Goal: Book appointment/travel/reservation: Book appointment/travel/reservation

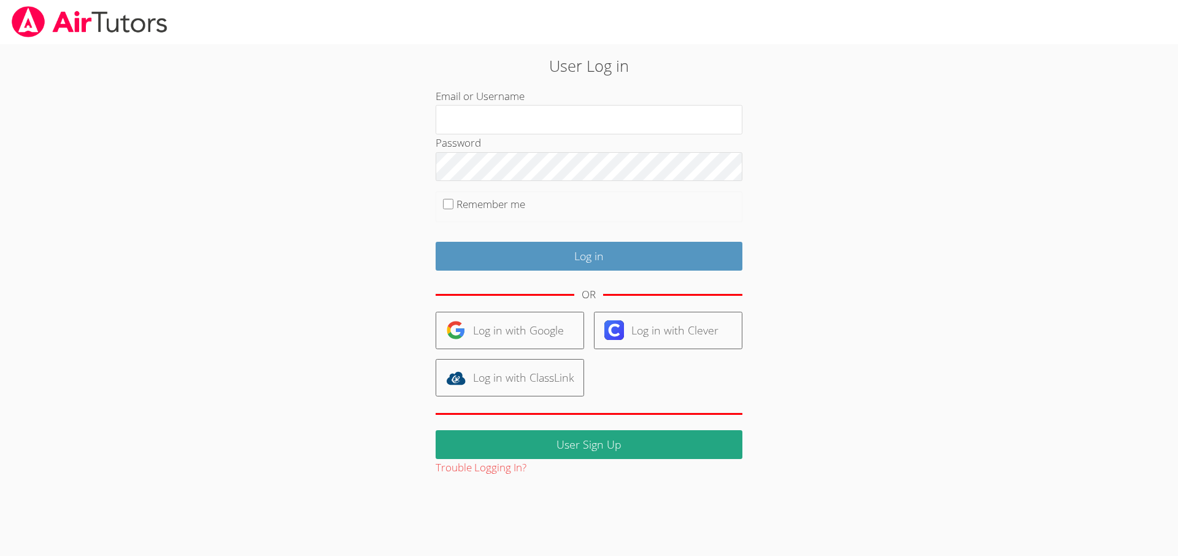
type input "revisedsat@gmail.com"
click at [447, 205] on input "Remember me" at bounding box center [448, 204] width 10 height 10
checkbox input "true"
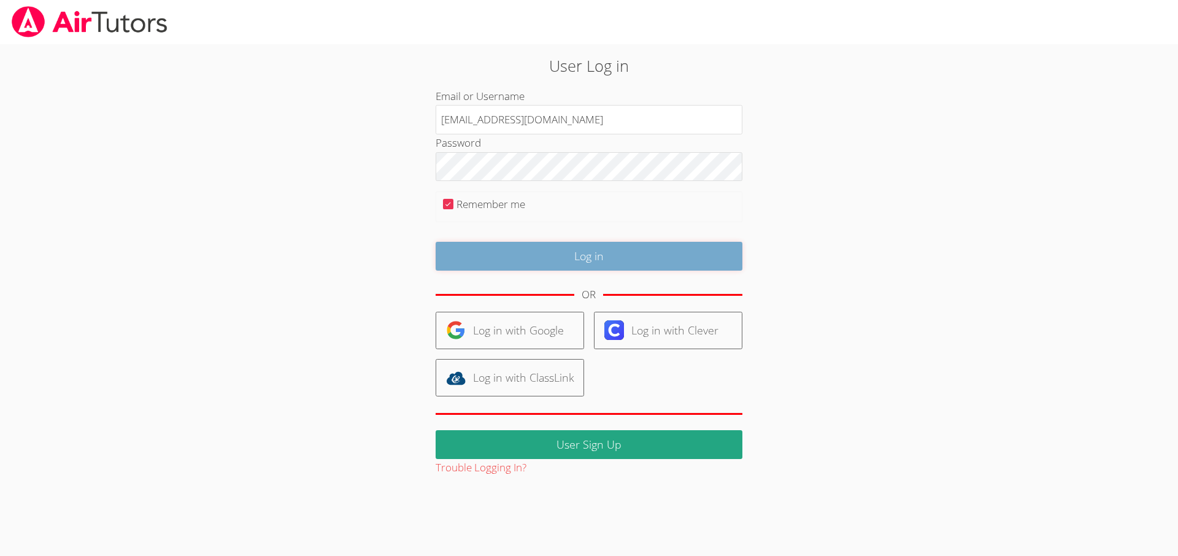
click at [514, 259] on input "Log in" at bounding box center [589, 256] width 307 height 29
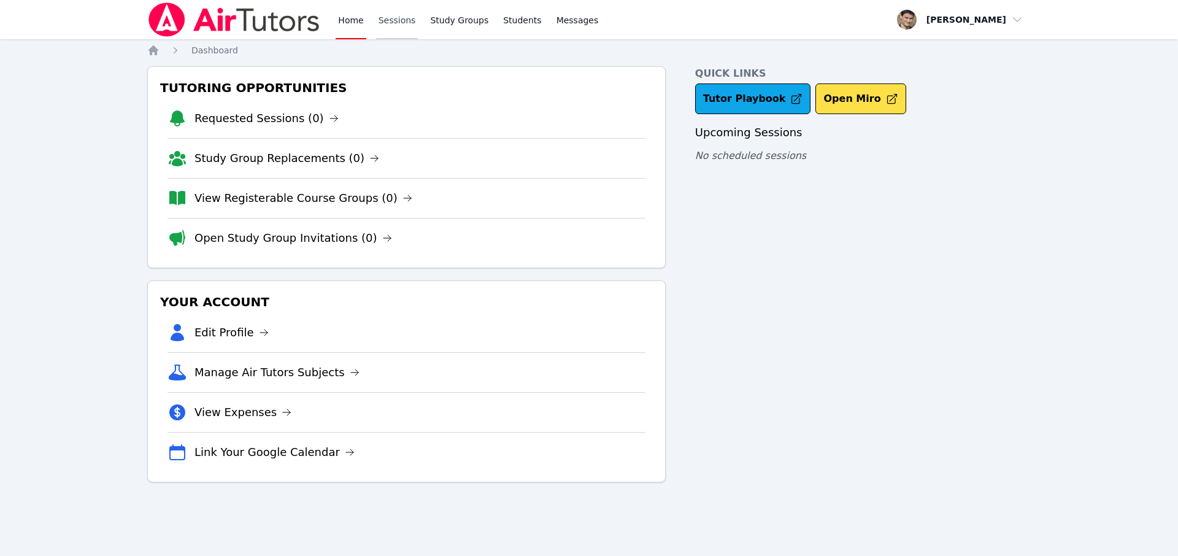
click at [396, 32] on link "Sessions" at bounding box center [397, 19] width 42 height 39
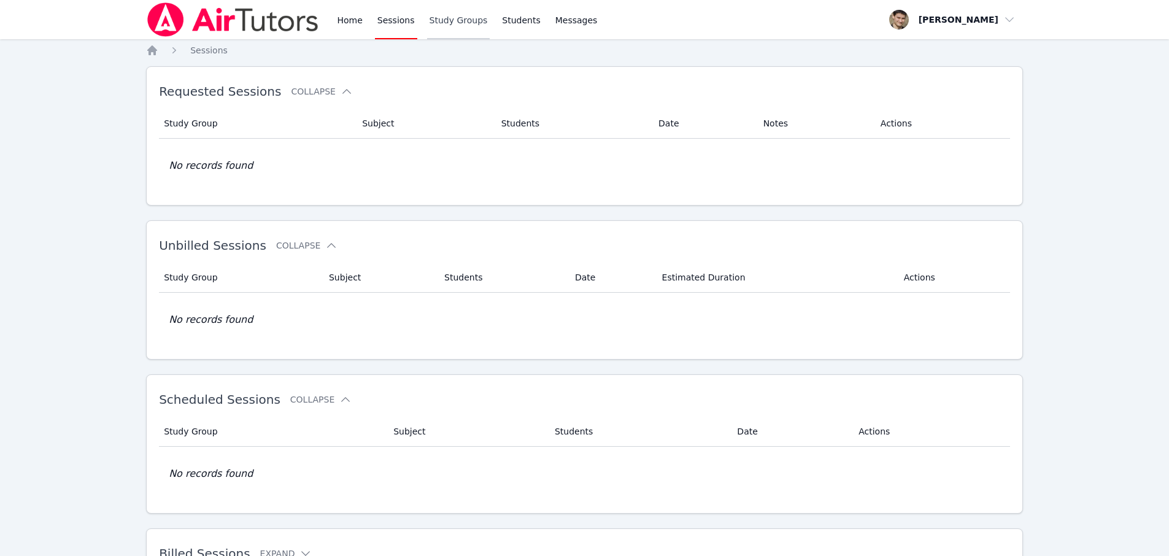
click at [450, 23] on link "Study Groups" at bounding box center [458, 19] width 63 height 39
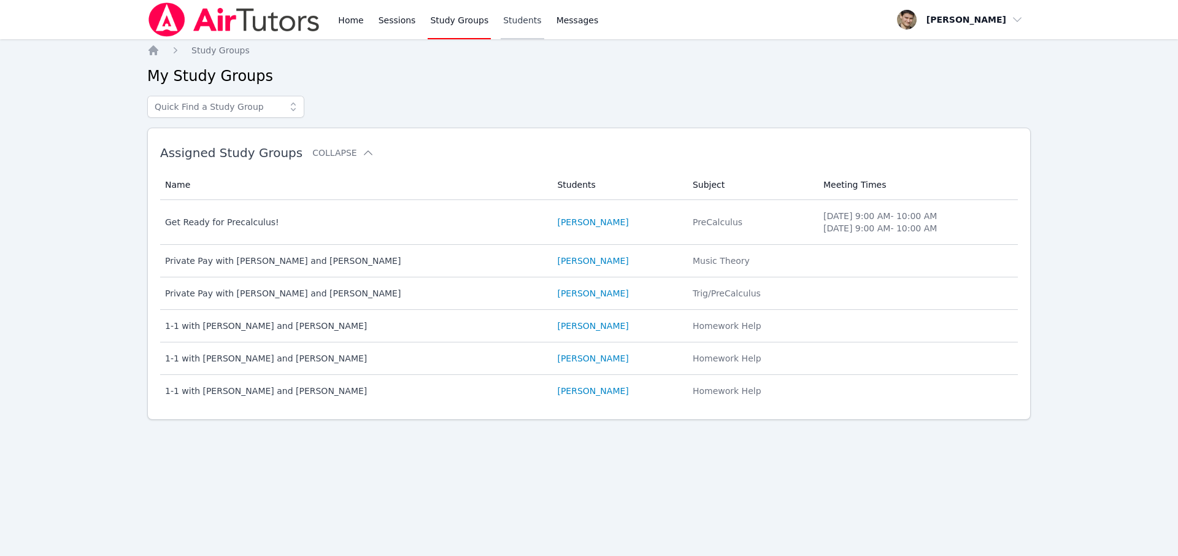
click at [516, 21] on link "Students" at bounding box center [522, 19] width 43 height 39
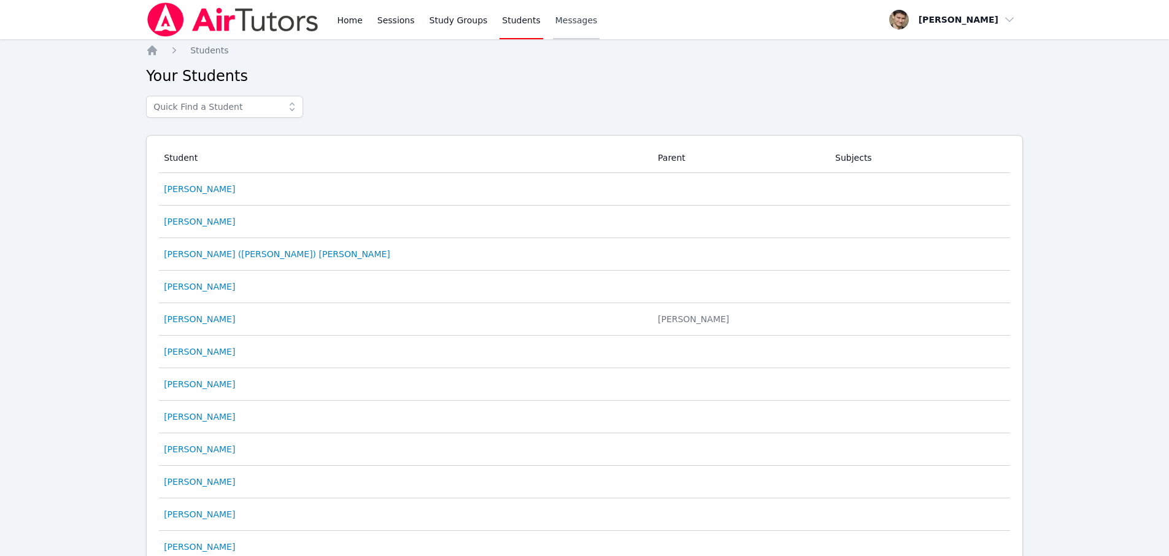
click at [576, 18] on span "Messages" at bounding box center [576, 20] width 42 height 12
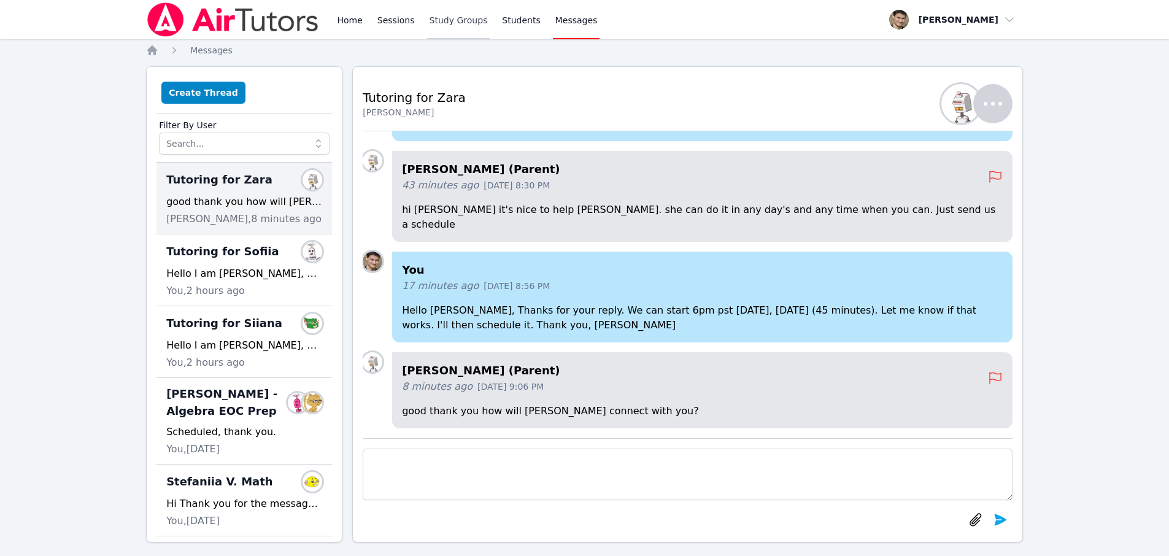
click at [462, 20] on link "Study Groups" at bounding box center [458, 19] width 63 height 39
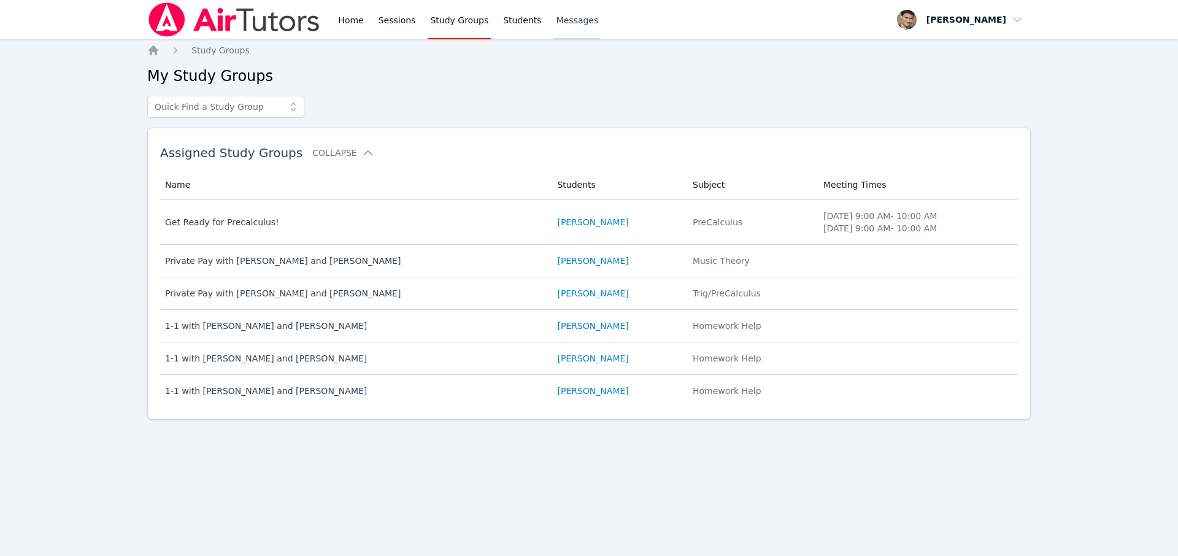
click at [568, 20] on span "Messages" at bounding box center [577, 20] width 42 height 12
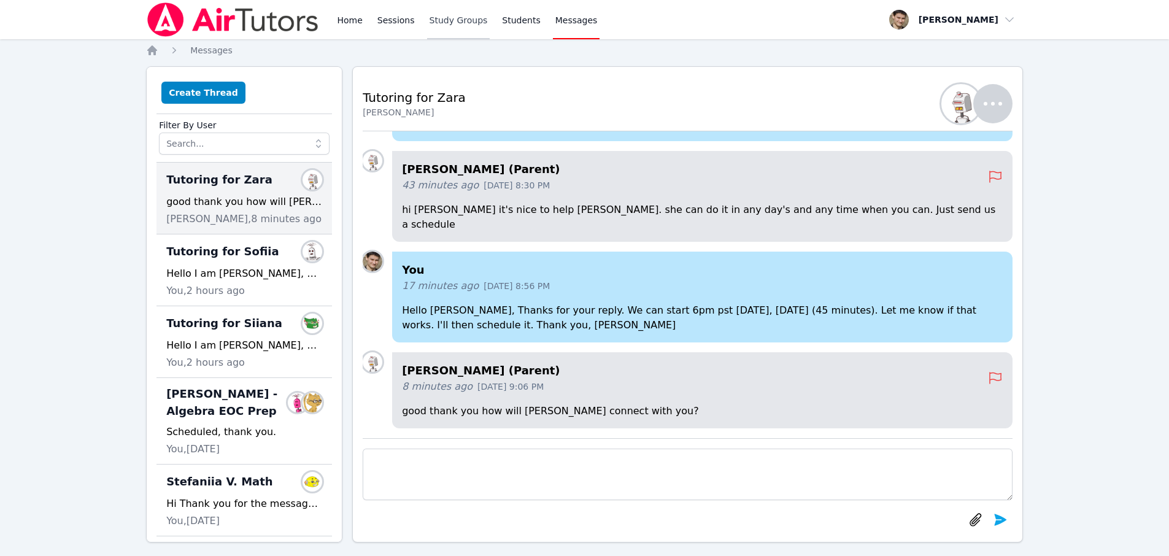
click at [449, 15] on link "Study Groups" at bounding box center [458, 19] width 63 height 39
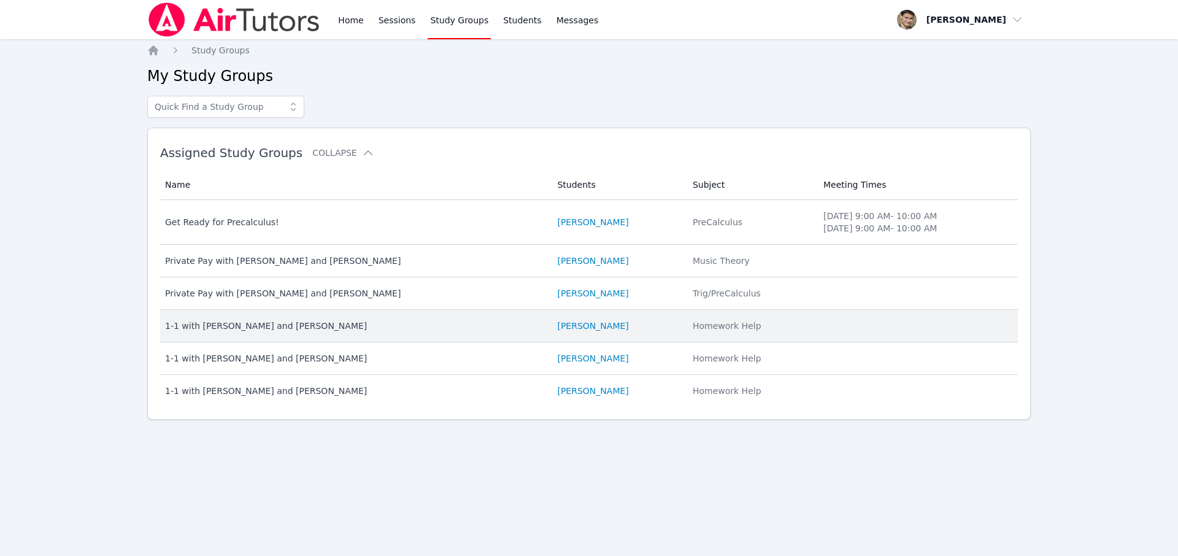
click at [505, 328] on div "1-1 with [PERSON_NAME] and [PERSON_NAME]" at bounding box center [353, 326] width 377 height 12
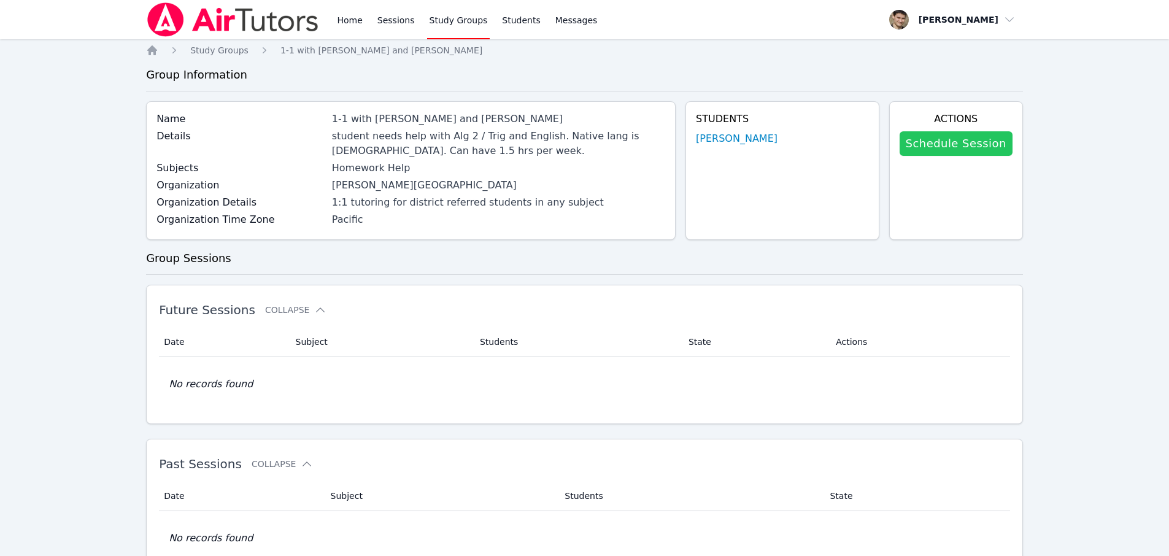
click at [957, 147] on link "Schedule Session" at bounding box center [955, 143] width 113 height 25
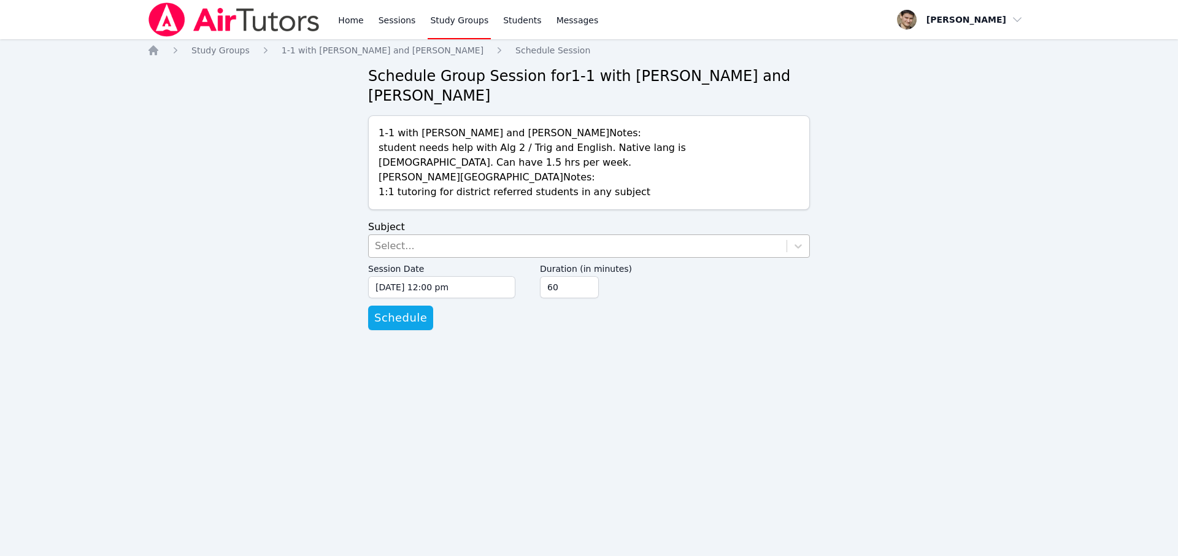
click at [395, 245] on div "Select..." at bounding box center [395, 246] width 40 height 15
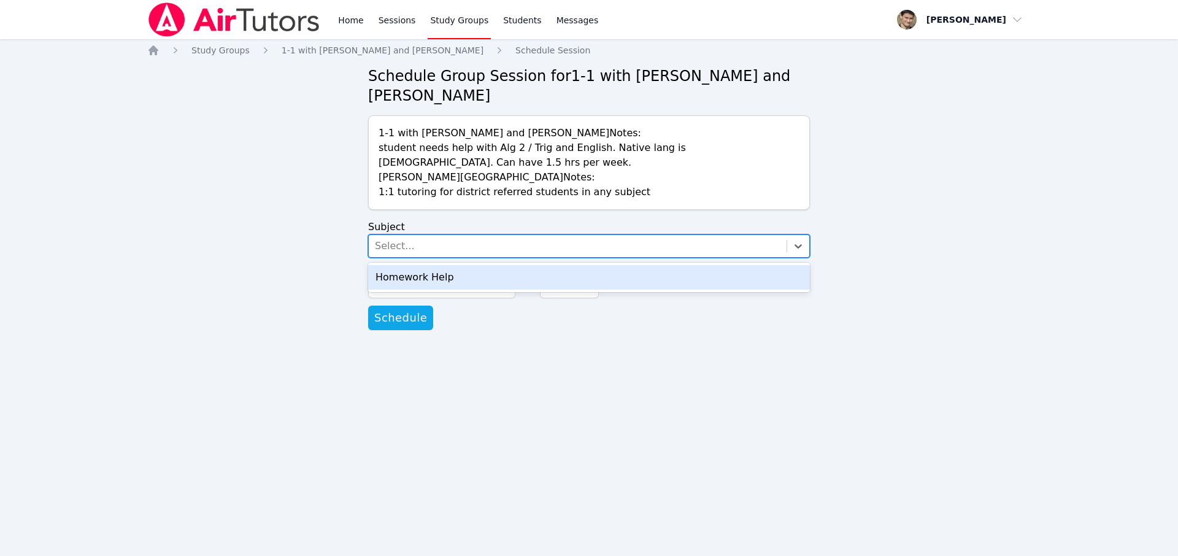
click at [407, 283] on div "Homework Help" at bounding box center [589, 277] width 442 height 25
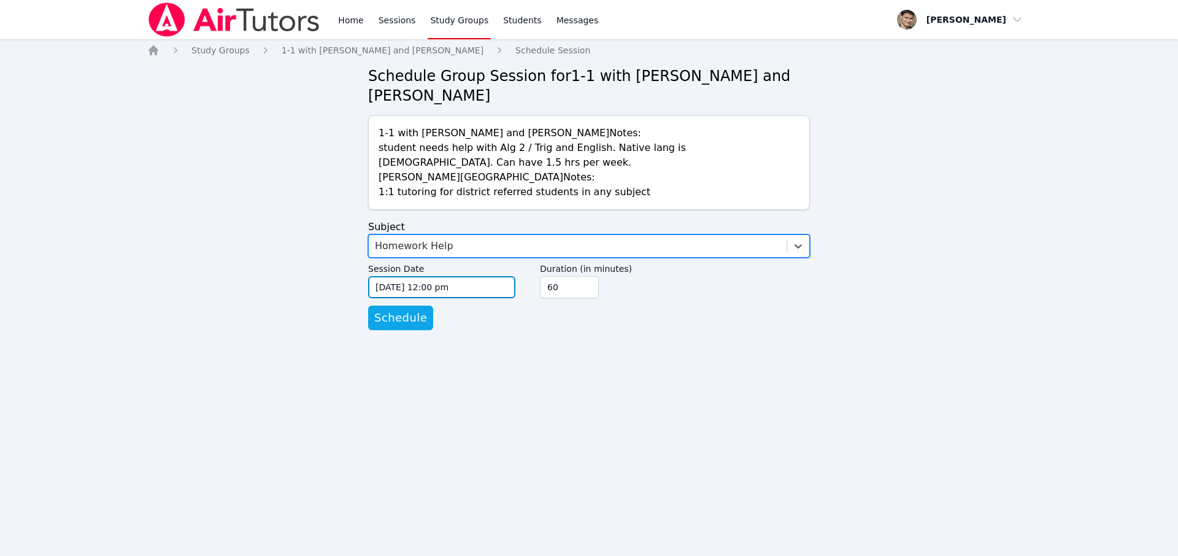
click at [407, 290] on input "[DATE] 12:00 pm" at bounding box center [441, 287] width 147 height 22
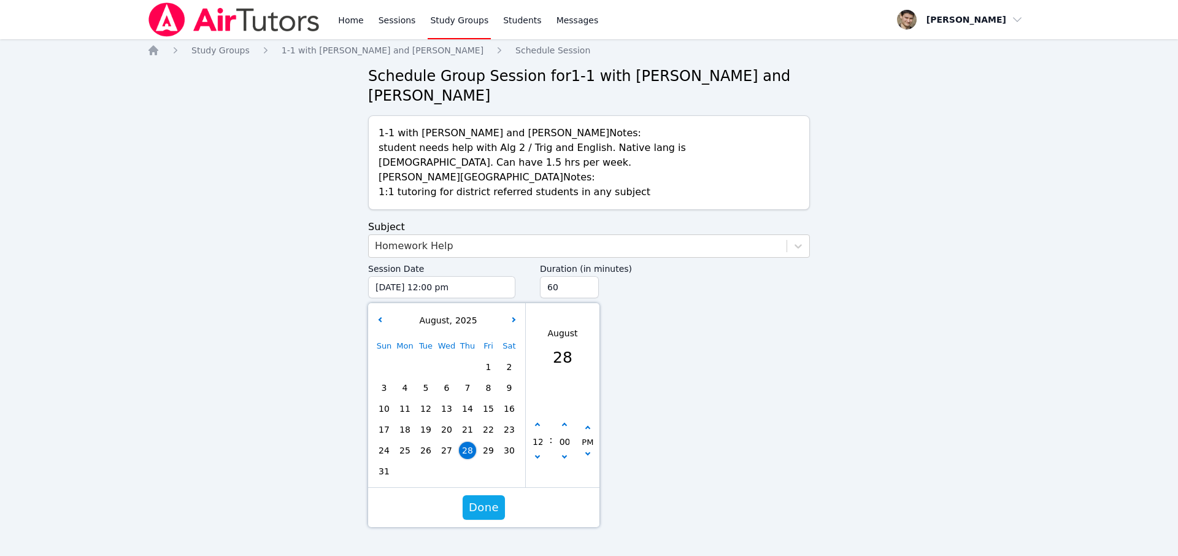
click at [490, 454] on span "29" at bounding box center [488, 450] width 17 height 17
click at [541, 427] on button "button" at bounding box center [537, 425] width 12 height 12
type input "[DATE] 01:00 pm"
type input "01"
click at [541, 427] on button "button" at bounding box center [537, 425] width 12 height 12
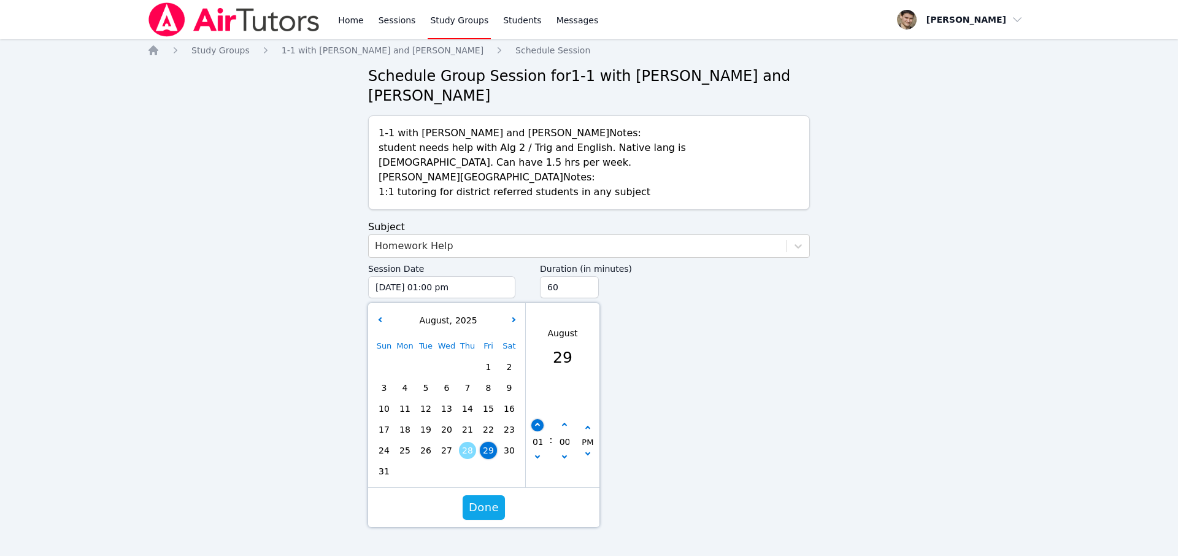
type input "[DATE] 02:00 pm"
type input "02"
click at [541, 427] on button "button" at bounding box center [537, 425] width 12 height 12
type input "[DATE] 03:00 pm"
type input "03"
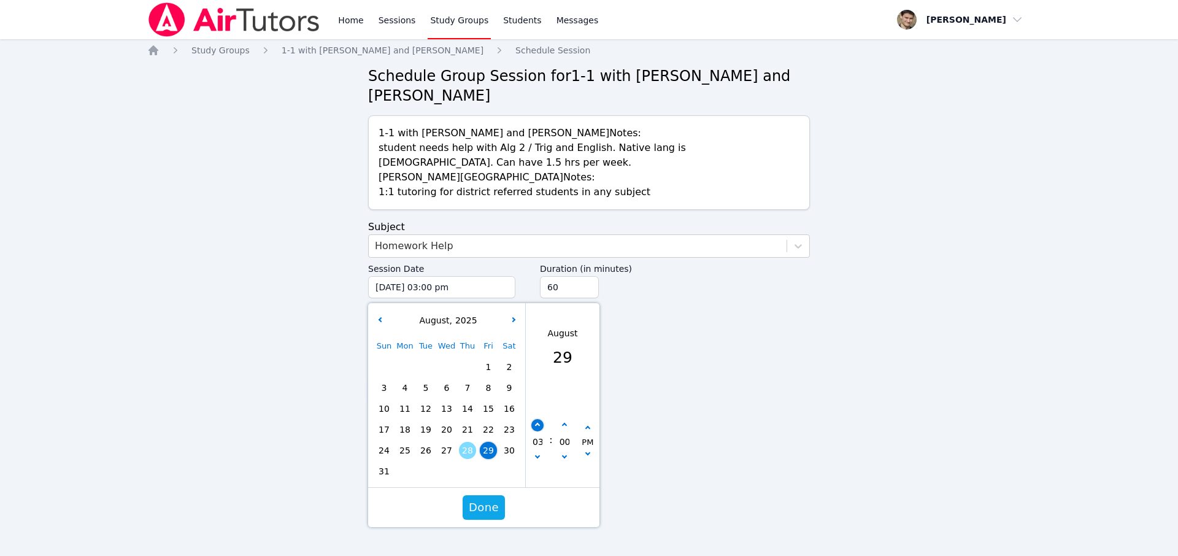
click at [541, 427] on button "button" at bounding box center [537, 425] width 12 height 12
type input "[DATE] 04:00 pm"
type input "04"
click at [541, 427] on button "button" at bounding box center [537, 425] width 12 height 12
type input "[DATE] 05:00 pm"
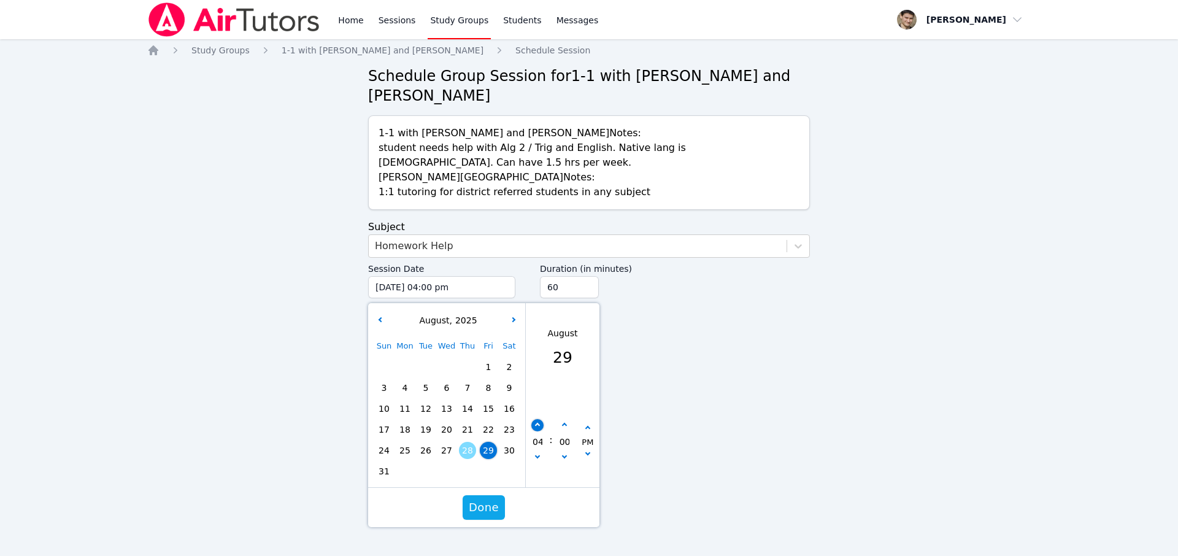
type input "05"
click at [541, 427] on button "button" at bounding box center [537, 425] width 12 height 12
type input "[DATE] 06:00 pm"
type input "06"
click at [541, 427] on button "button" at bounding box center [537, 425] width 12 height 12
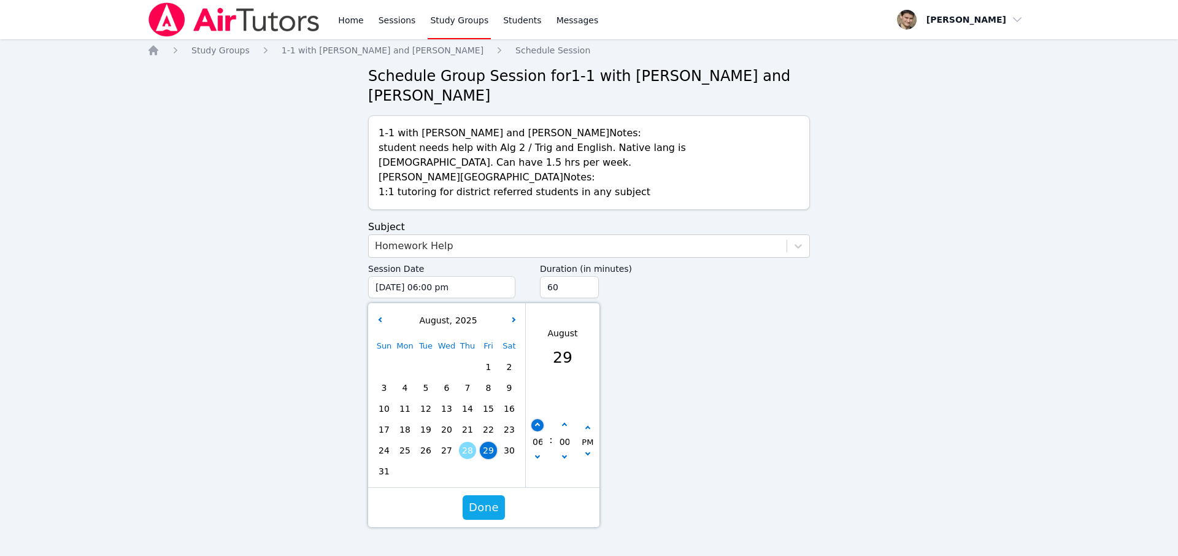
type input "[DATE] 07:00 pm"
type input "07"
click at [541, 427] on button "button" at bounding box center [537, 425] width 12 height 12
type input "[DATE] 08:00 pm"
type input "08"
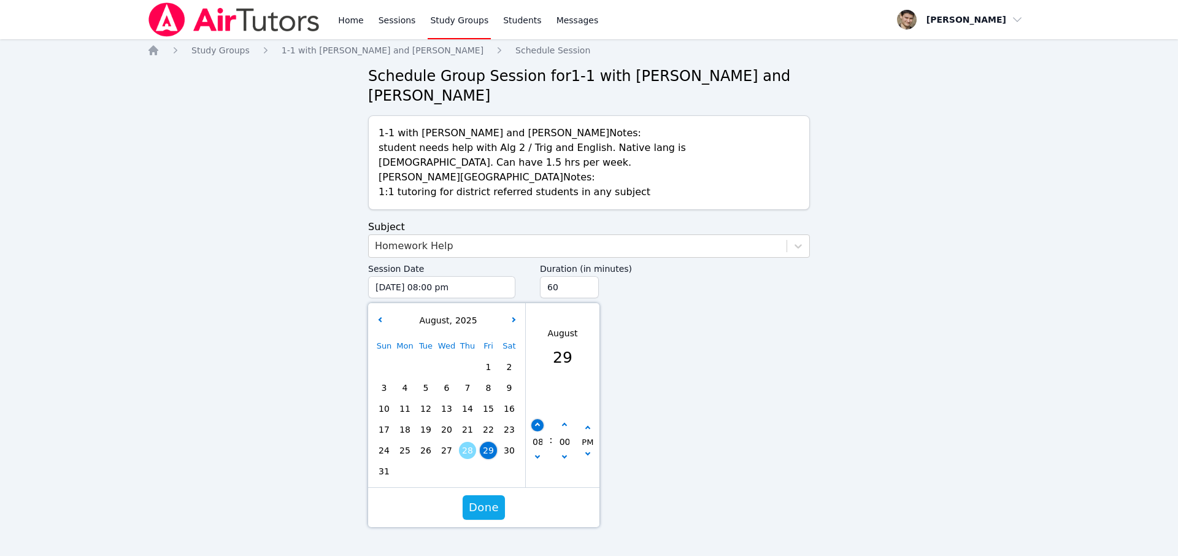
click at [541, 427] on button "button" at bounding box center [537, 425] width 12 height 12
type input "[DATE] 09:00 pm"
type input "09"
click at [491, 509] on span "Done" at bounding box center [484, 507] width 30 height 17
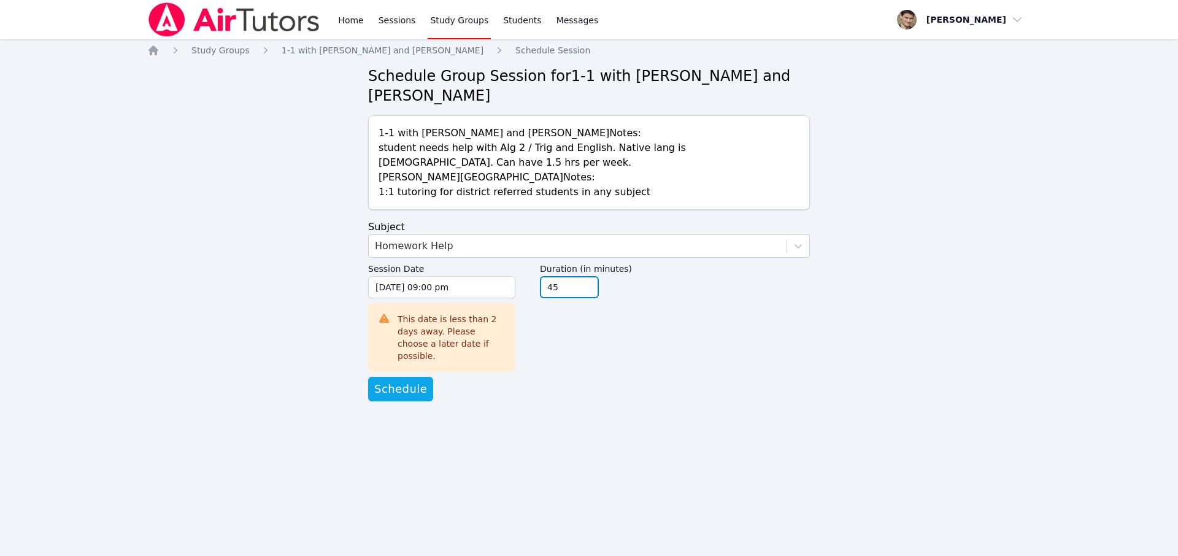
type input "45"
click at [589, 291] on input "45" at bounding box center [569, 287] width 59 height 22
click at [395, 381] on span "Schedule" at bounding box center [400, 388] width 53 height 17
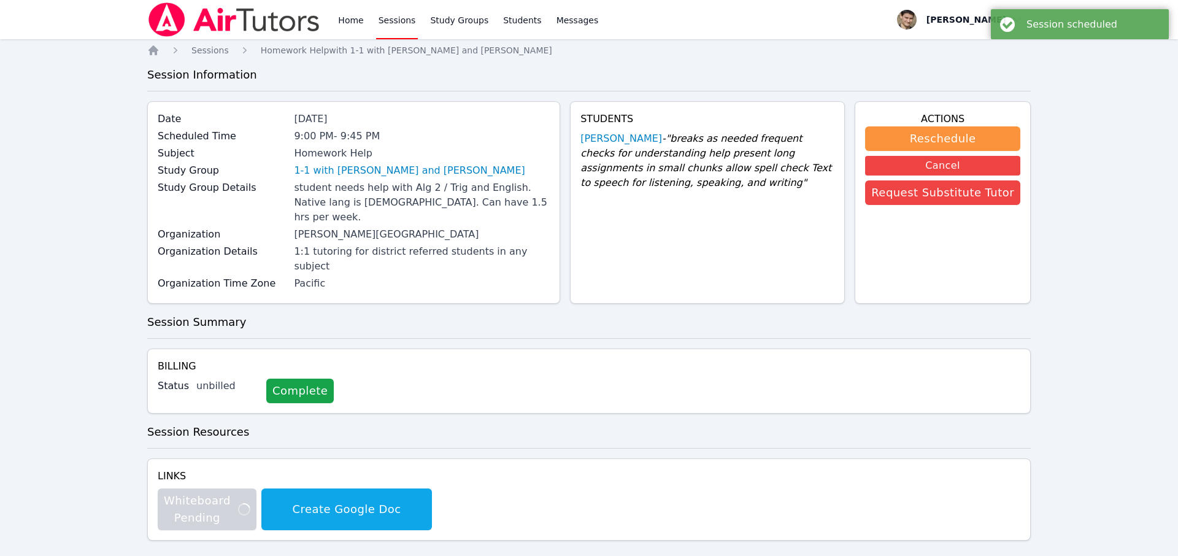
click at [393, 18] on link "Sessions" at bounding box center [397, 19] width 42 height 39
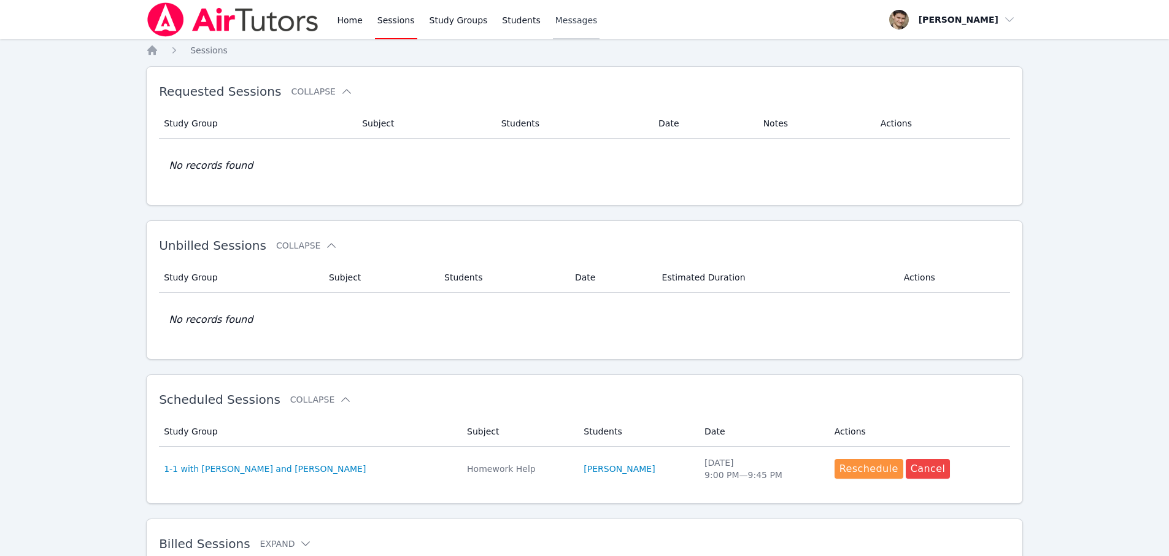
click at [569, 21] on span "Messages" at bounding box center [576, 20] width 42 height 12
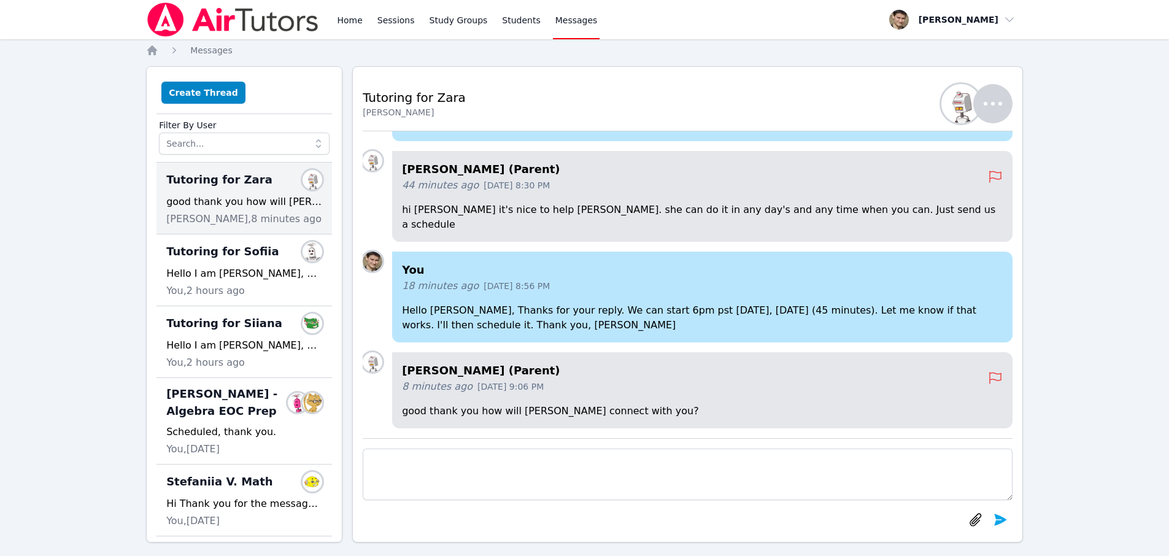
click at [474, 472] on textarea at bounding box center [688, 475] width 650 height 52
click at [586, 463] on textarea "great, I just scheduled it to [DATE] 6pm (45 minutes)." at bounding box center [688, 475] width 650 height 52
click at [668, 457] on textarea "great, I just scheduled it to [DATE] 6pm (45 minutes duration)." at bounding box center [688, 475] width 650 height 52
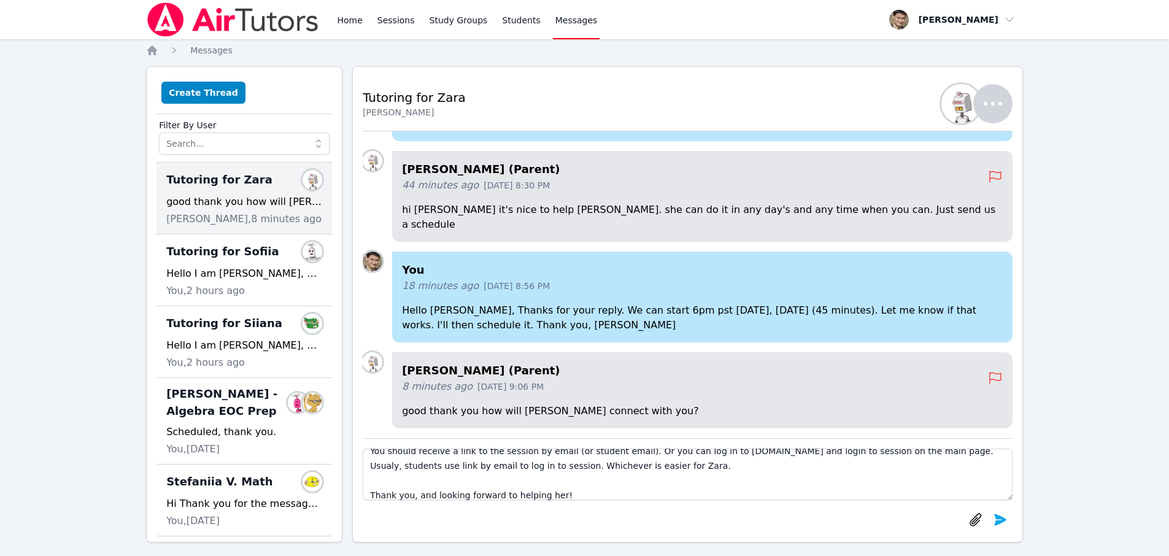
scroll to position [53, 0]
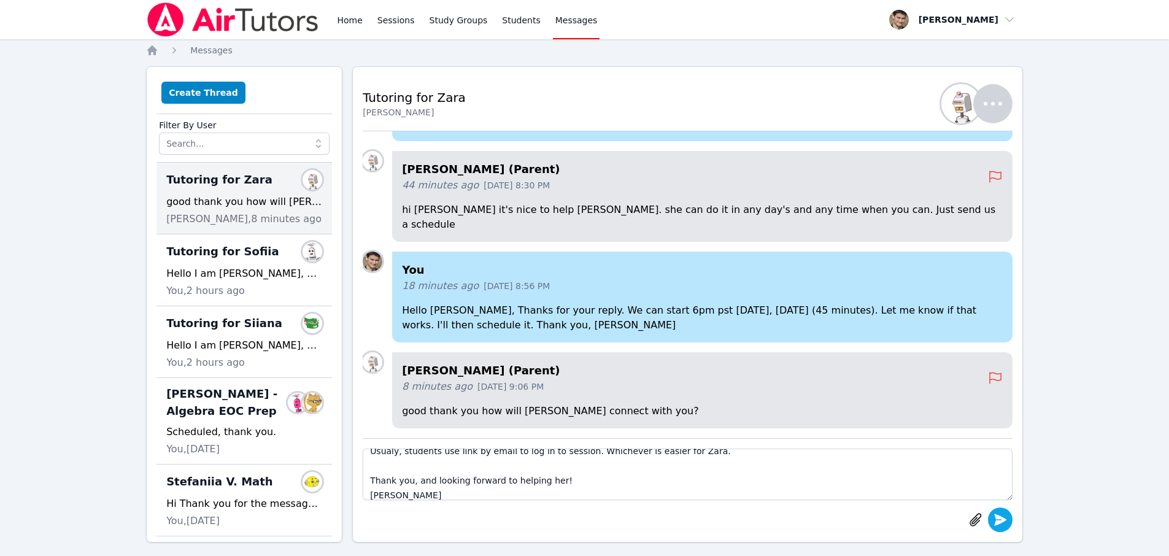
type textarea "great, I just scheduled it to [DATE] 6pm (45 minutes duration). You should rece…"
click at [1003, 521] on icon "submit" at bounding box center [1000, 520] width 12 height 12
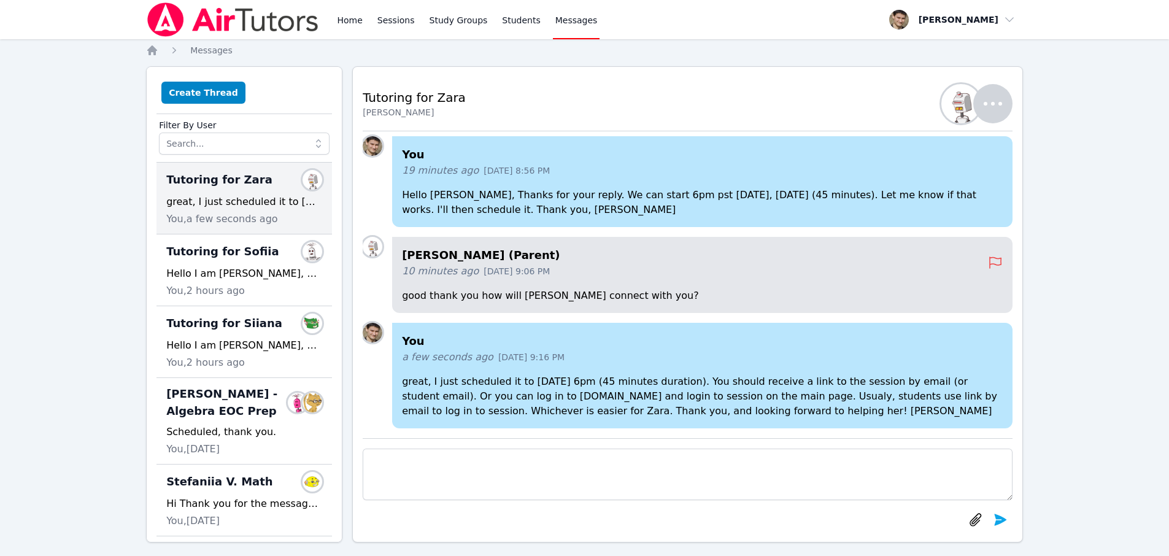
scroll to position [-226, 0]
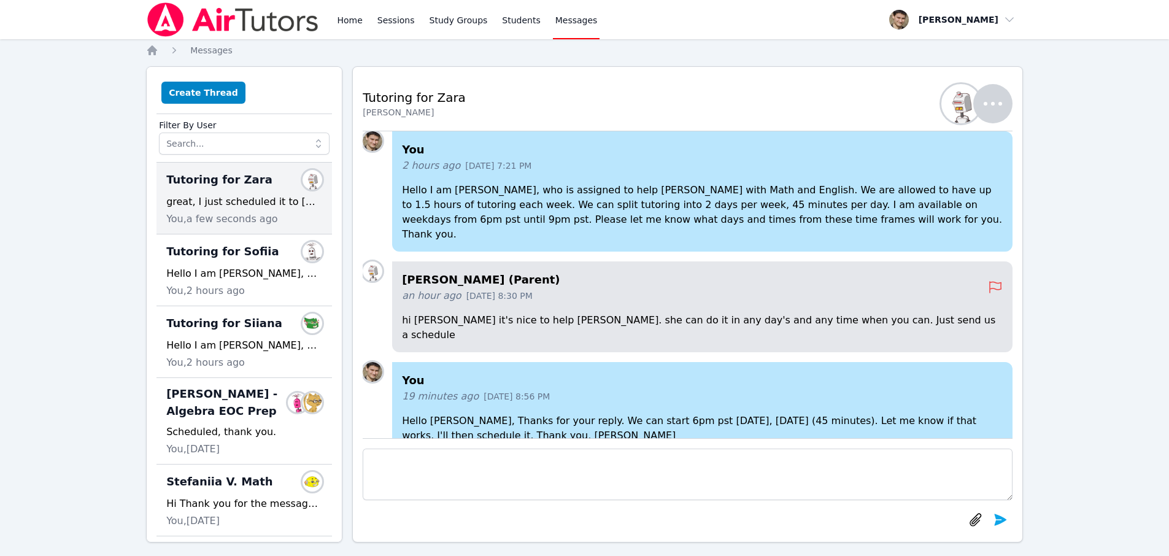
click at [374, 121] on img at bounding box center [373, 112] width 20 height 20
click at [907, 14] on span "button" at bounding box center [952, 19] width 134 height 27
click at [909, 39] on link "Profile" at bounding box center [957, 48] width 118 height 22
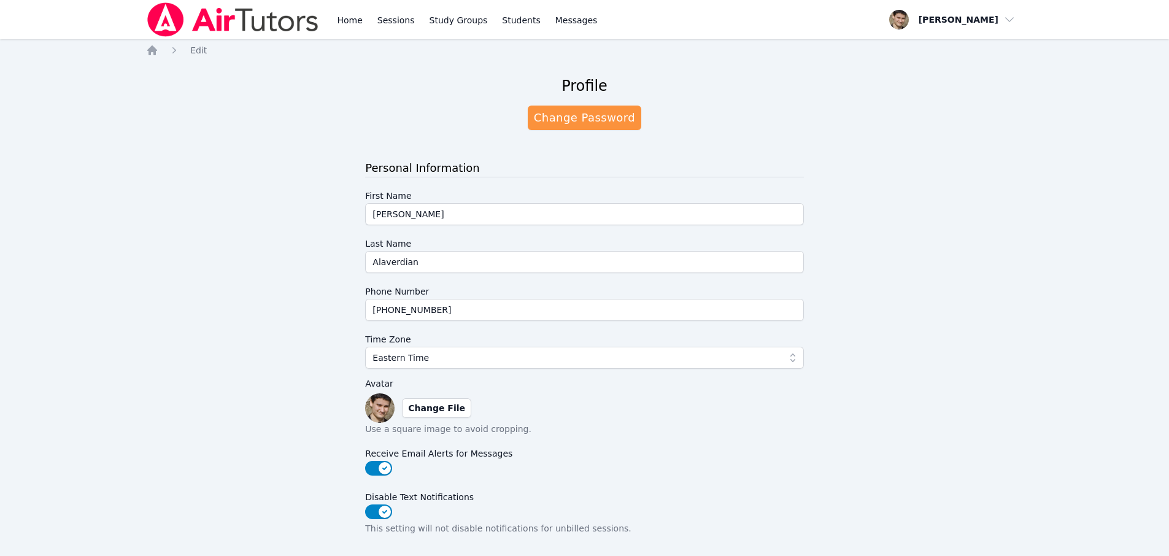
click at [383, 407] on img at bounding box center [379, 407] width 29 height 29
click at [908, 17] on span "button" at bounding box center [952, 19] width 134 height 27
click at [386, 405] on img at bounding box center [379, 407] width 29 height 29
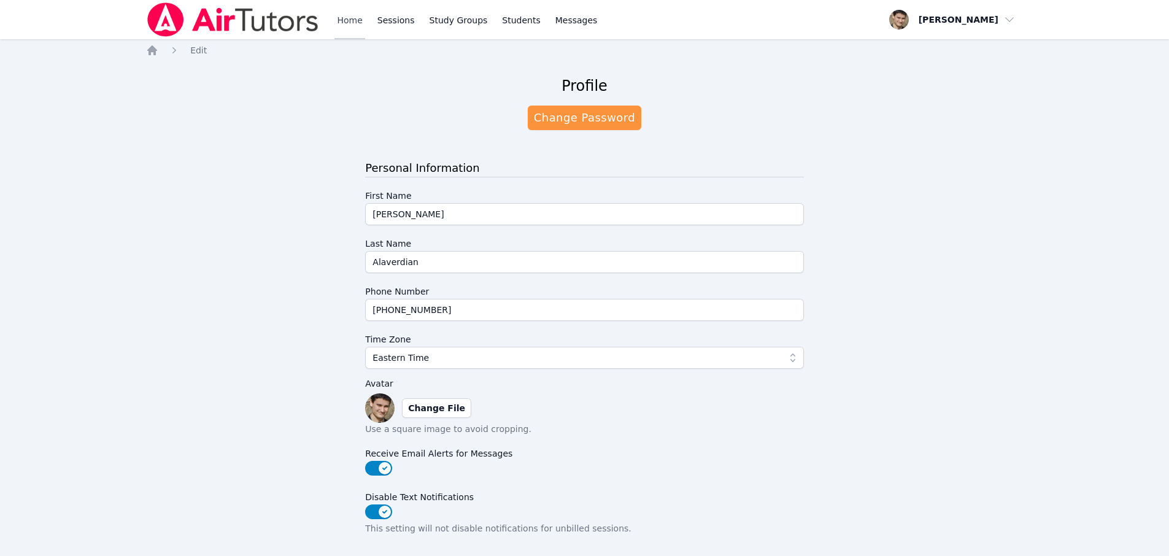
click at [338, 20] on link "Home" at bounding box center [349, 19] width 30 height 39
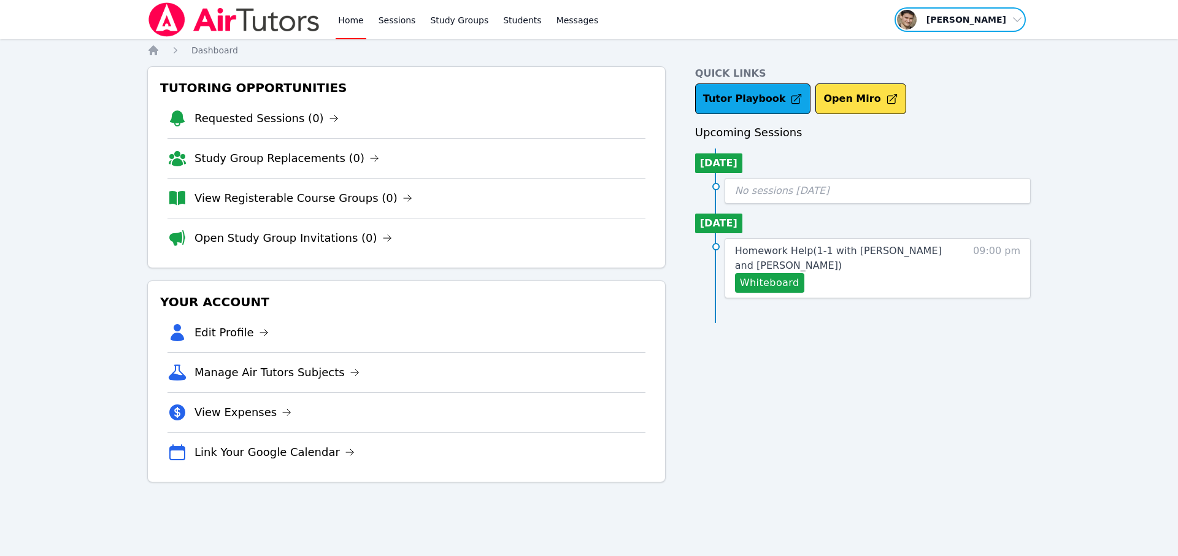
click at [998, 20] on span "button" at bounding box center [960, 19] width 134 height 27
click at [942, 44] on link "Profile" at bounding box center [965, 48] width 118 height 22
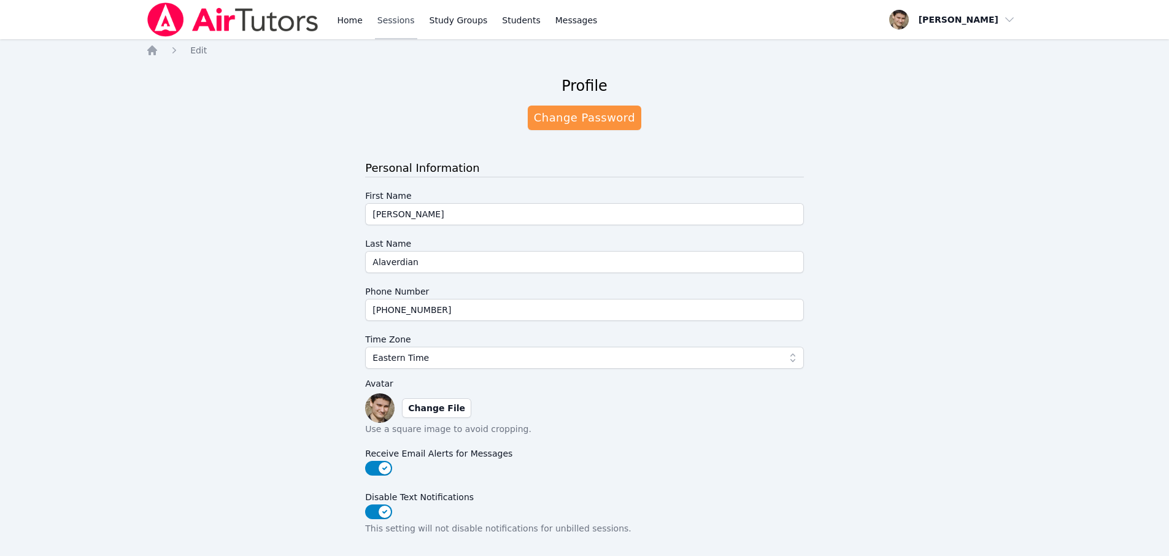
click at [409, 20] on link "Sessions" at bounding box center [396, 19] width 42 height 39
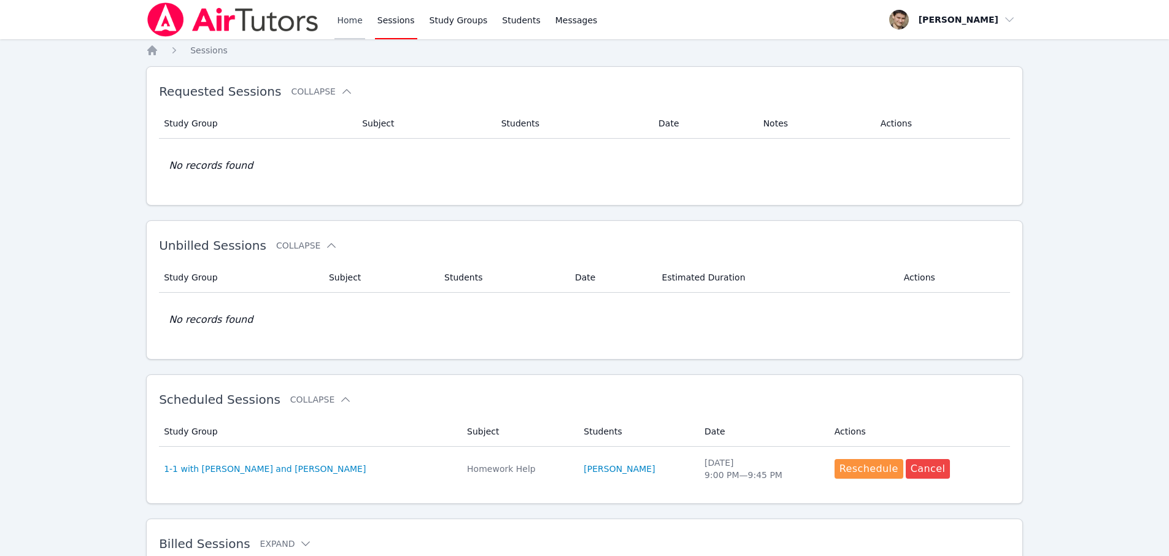
click at [339, 23] on link "Home" at bounding box center [349, 19] width 30 height 39
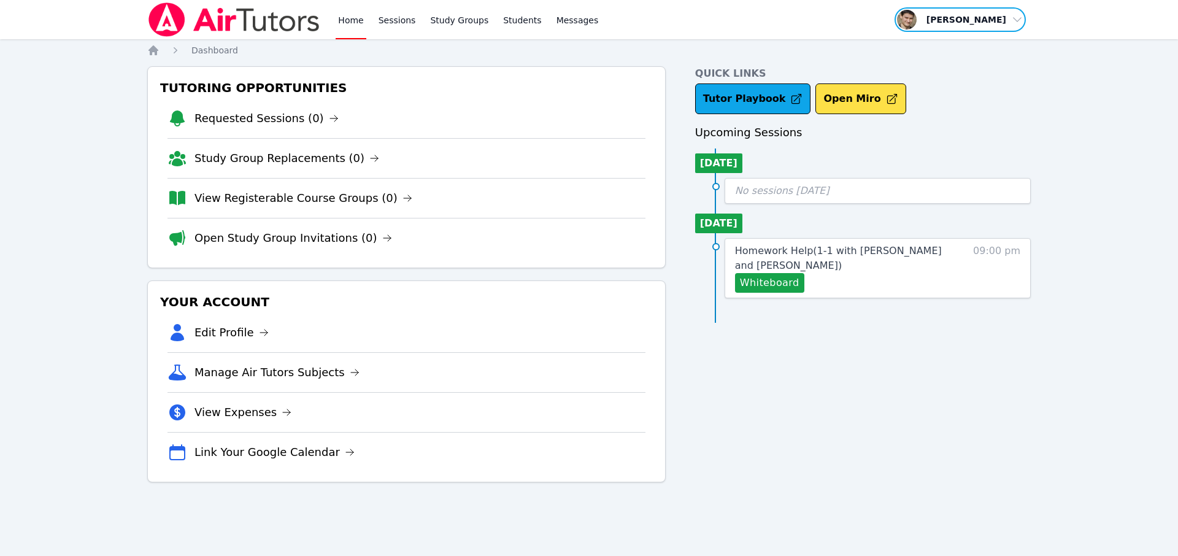
click at [919, 22] on span "button" at bounding box center [960, 19] width 134 height 27
click at [560, 17] on span "Messages" at bounding box center [577, 20] width 42 height 12
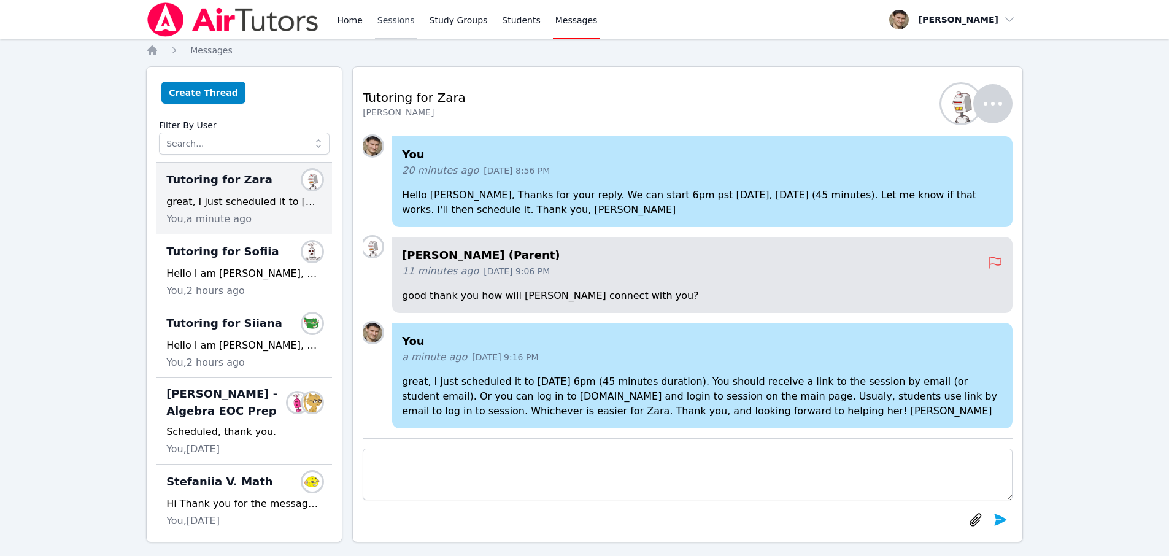
click at [404, 13] on link "Sessions" at bounding box center [396, 19] width 42 height 39
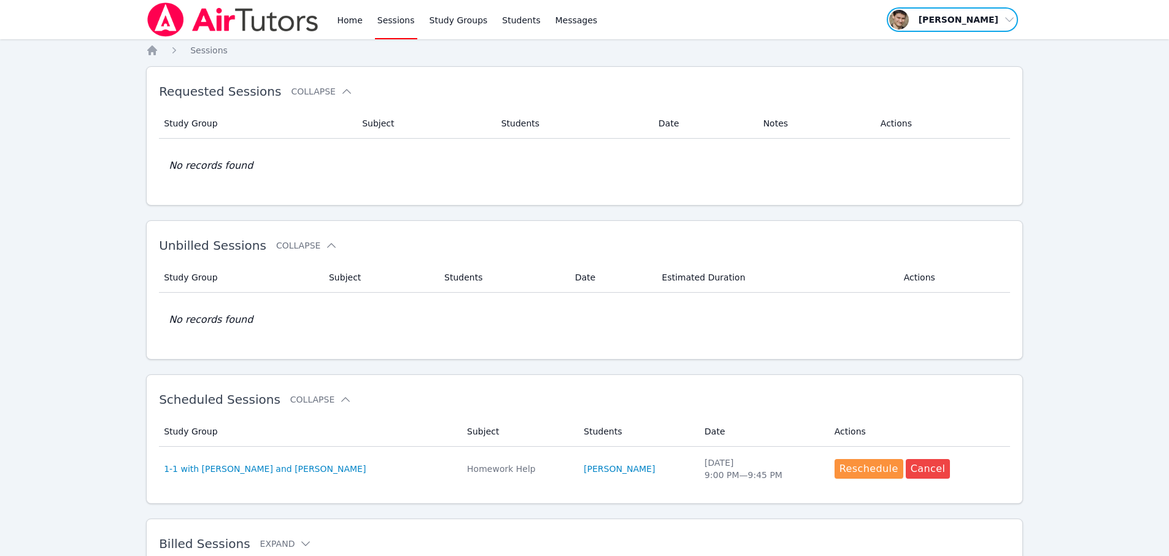
click at [988, 20] on span "button" at bounding box center [952, 19] width 134 height 27
click at [1050, 279] on div "Home Sessions Study Groups Students Messages Open user menu [PERSON_NAME] Profi…" at bounding box center [584, 309] width 1169 height 618
